Goal: Task Accomplishment & Management: Complete application form

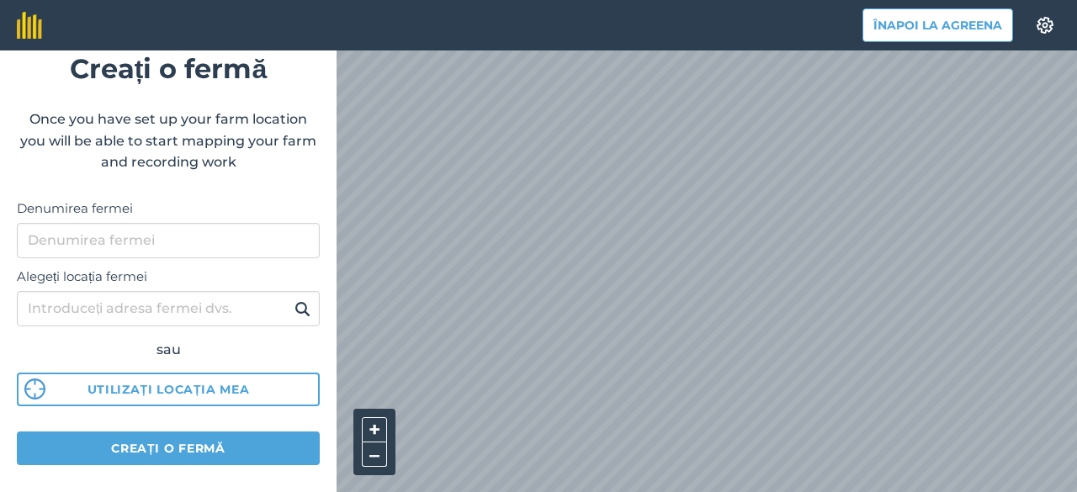
scroll to position [55, 0]
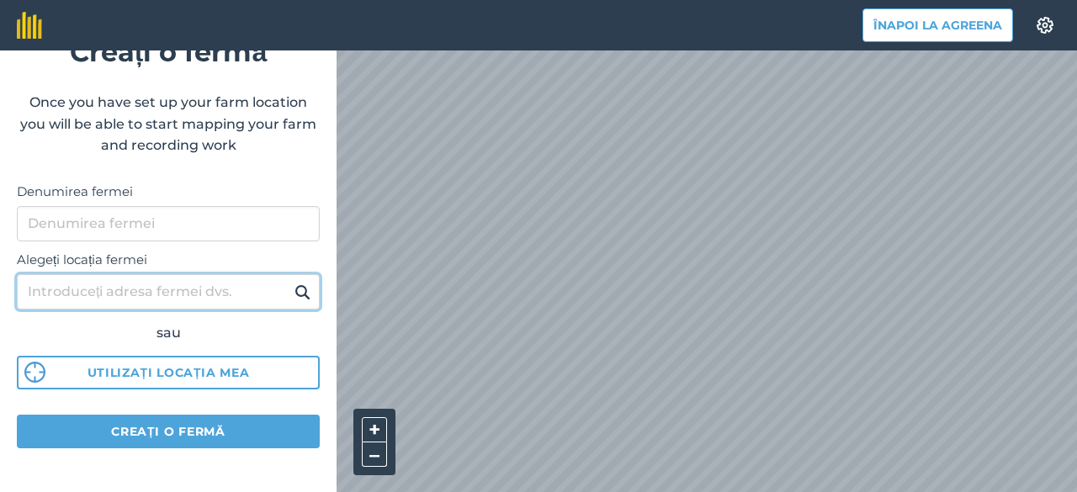
click at [95, 292] on input "Alegeți locația fermei" at bounding box center [168, 291] width 303 height 35
type input "drincea"
click at [289, 281] on button at bounding box center [302, 292] width 26 height 22
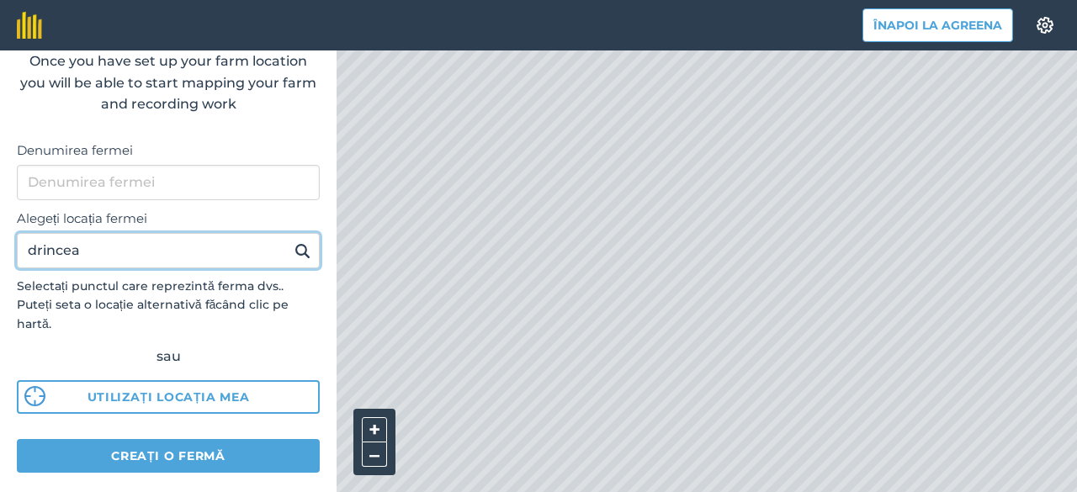
scroll to position [119, 0]
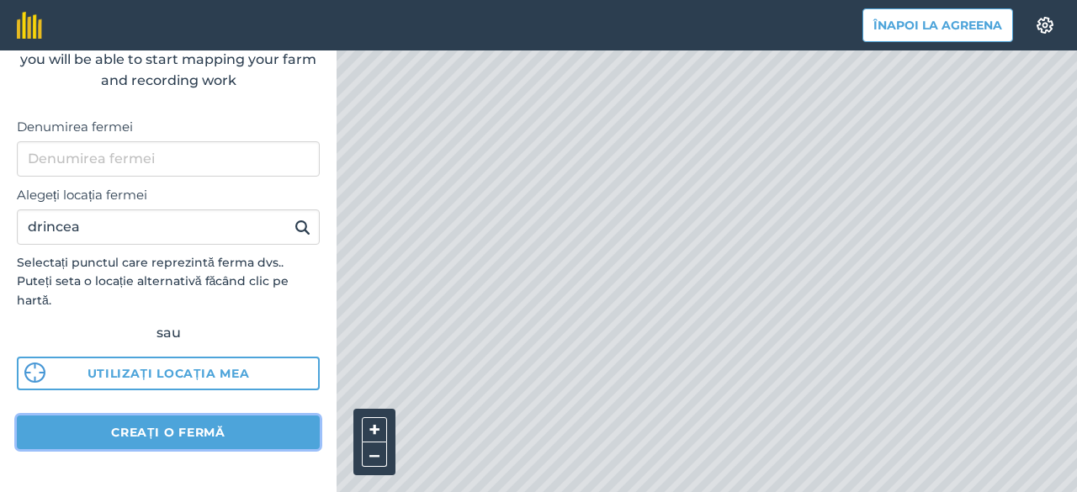
click at [142, 442] on button "Creați o fermă" at bounding box center [168, 433] width 303 height 34
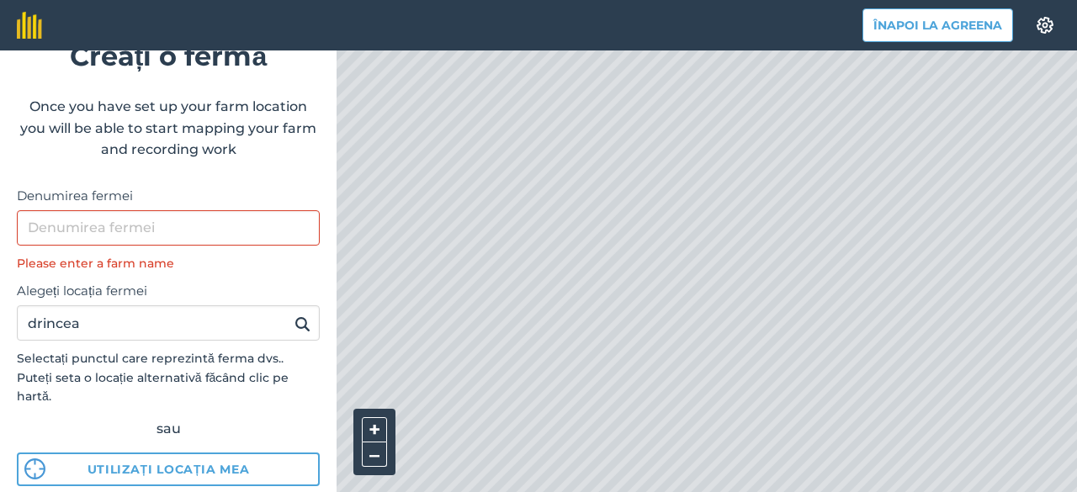
scroll to position [0, 0]
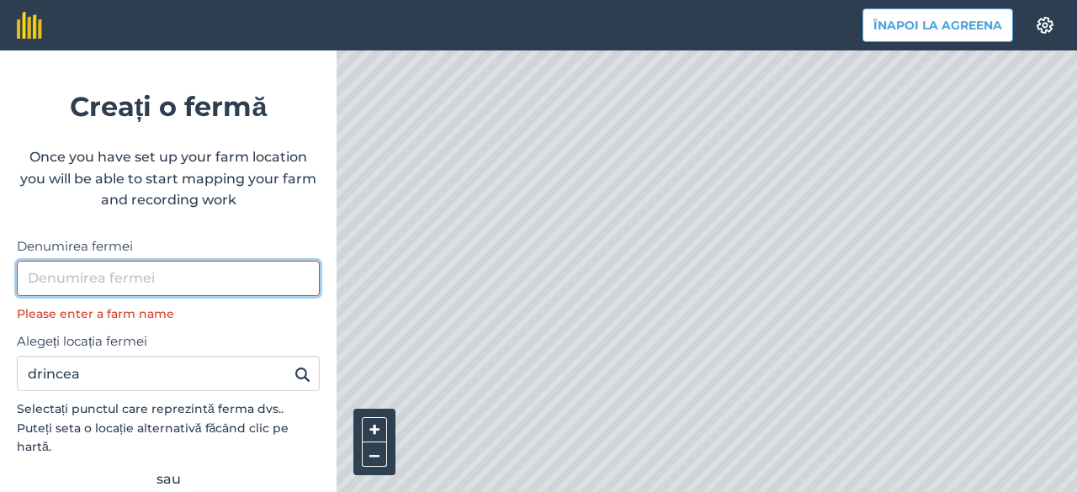
click at [83, 284] on input "Denumirea fermei" at bounding box center [168, 278] width 303 height 35
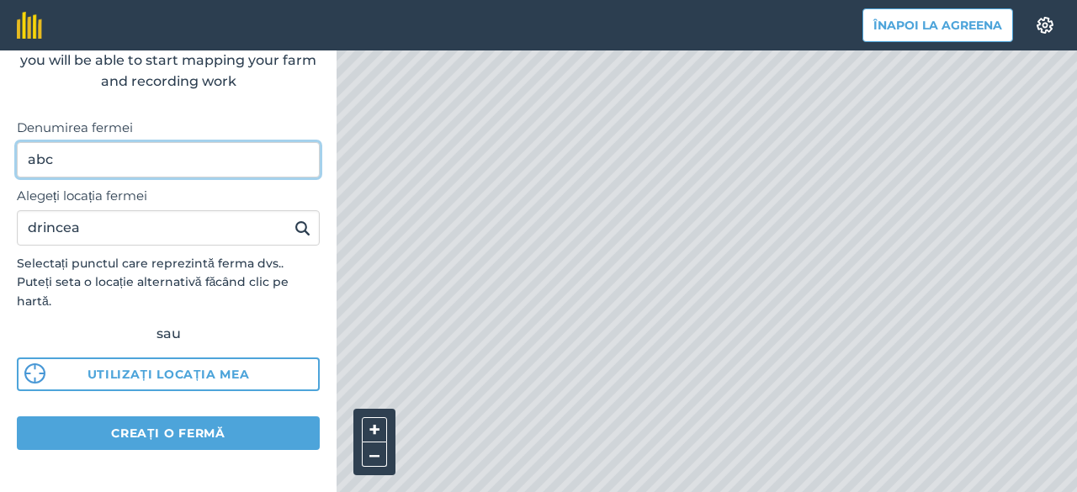
scroll to position [119, 0]
type input "abc"
